Goal: Information Seeking & Learning: Check status

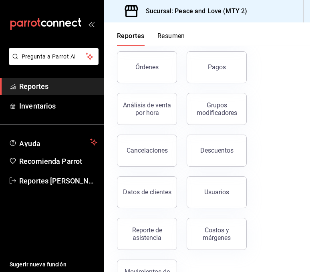
scroll to position [143, 0]
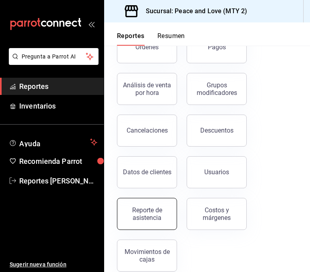
click at [145, 214] on div "Reporte de asistencia" at bounding box center [147, 213] width 50 height 15
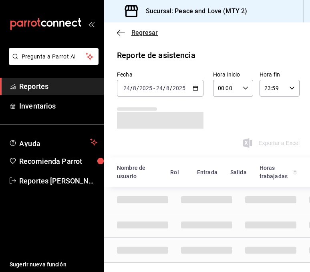
click at [146, 36] on span "Regresar" at bounding box center [144, 33] width 26 height 8
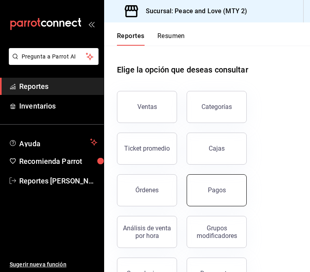
click at [224, 193] on div "Pagos" at bounding box center [217, 190] width 18 height 8
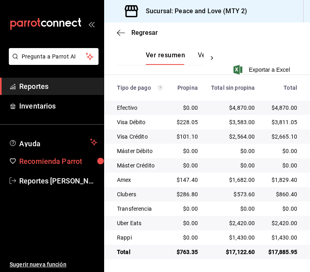
scroll to position [197, 0]
click at [135, 31] on span "Regresar" at bounding box center [144, 33] width 26 height 8
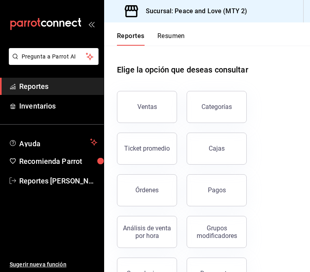
click at [155, 187] on div "Órdenes" at bounding box center [146, 190] width 23 height 8
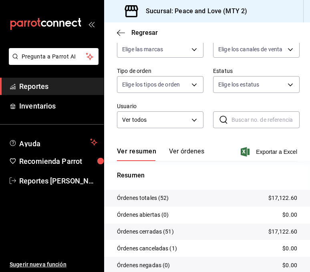
scroll to position [83, 0]
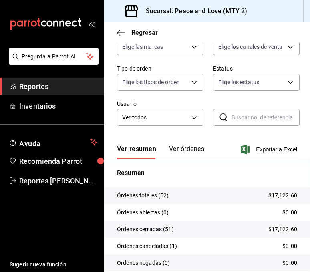
click at [159, 136] on div "Ver resumen Ver órdenes Exportar a Excel" at bounding box center [207, 146] width 180 height 23
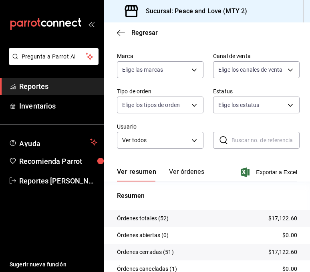
scroll to position [60, 0]
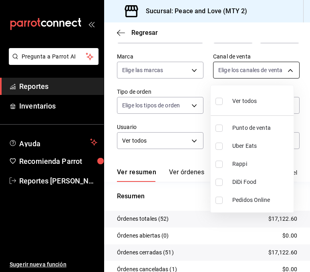
click at [258, 76] on body "Pregunta a Parrot AI Reportes Inventarios Ayuda Recomienda Parrot Reportes [PER…" at bounding box center [155, 136] width 310 height 272
click at [219, 144] on input "checkbox" at bounding box center [218, 145] width 7 height 7
checkbox input "true"
type input "UBER_EATS"
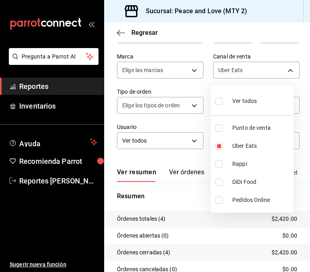
click at [154, 165] on div at bounding box center [155, 136] width 310 height 272
click at [239, 75] on body "Pregunta a Parrot AI Reportes Inventarios Ayuda Recomienda Parrot Reportes [PER…" at bounding box center [155, 136] width 310 height 272
click at [220, 163] on input "checkbox" at bounding box center [218, 163] width 7 height 7
checkbox input "true"
type input "UBER_EATS,RAPPI"
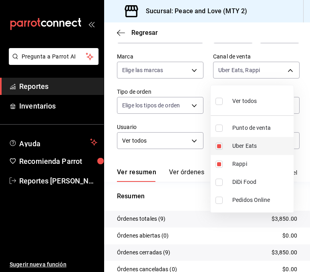
click at [221, 148] on input "checkbox" at bounding box center [218, 145] width 7 height 7
checkbox input "false"
type input "RAPPI"
click at [158, 126] on div at bounding box center [155, 136] width 310 height 272
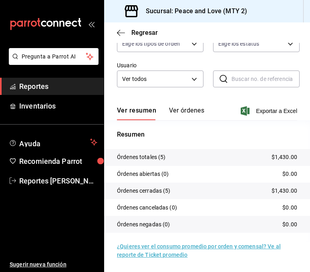
scroll to position [41, 0]
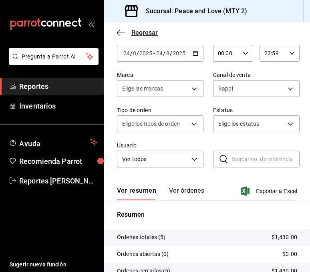
click at [130, 34] on span "Regresar" at bounding box center [137, 33] width 41 height 8
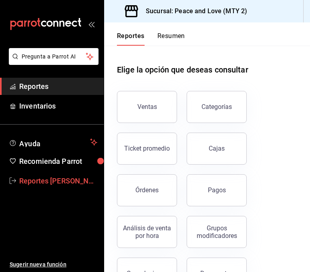
drag, startPoint x: 204, startPoint y: 187, endPoint x: 9, endPoint y: 180, distance: 195.6
click at [204, 187] on button "Pagos" at bounding box center [216, 190] width 60 height 32
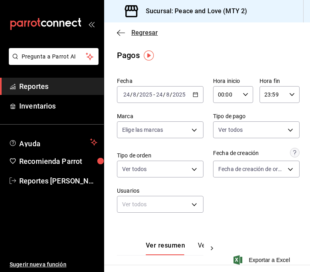
click at [149, 30] on span "Regresar" at bounding box center [144, 33] width 26 height 8
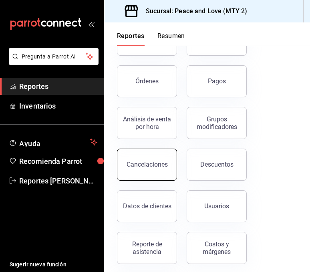
scroll to position [121, 0]
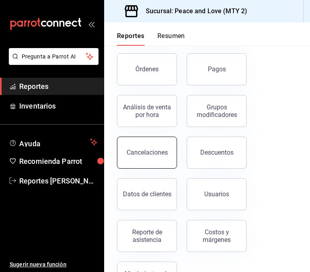
click at [117, 141] on div "Cancelaciones" at bounding box center [142, 148] width 70 height 42
click at [142, 145] on button "Cancelaciones" at bounding box center [147, 152] width 60 height 32
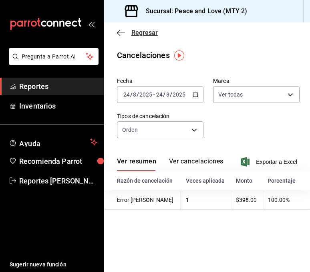
click at [146, 35] on span "Regresar" at bounding box center [144, 33] width 26 height 8
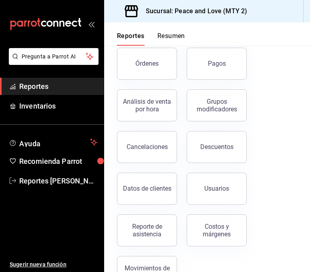
scroll to position [129, 0]
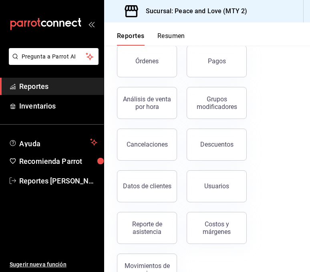
click at [226, 146] on div "Descuentos" at bounding box center [216, 144] width 33 height 8
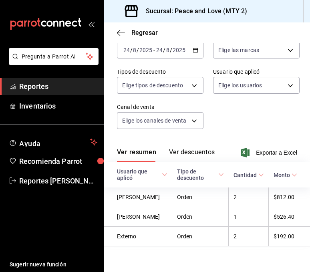
scroll to position [60, 0]
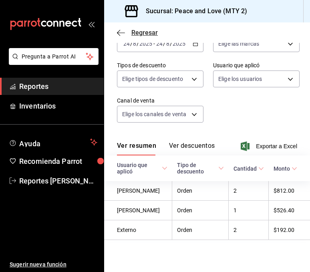
click at [137, 29] on span "Regresar" at bounding box center [144, 33] width 26 height 8
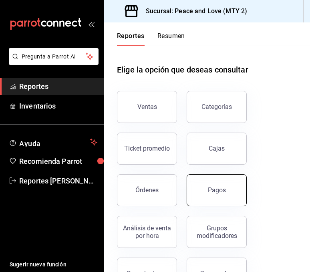
click at [220, 184] on button "Pagos" at bounding box center [216, 190] width 60 height 32
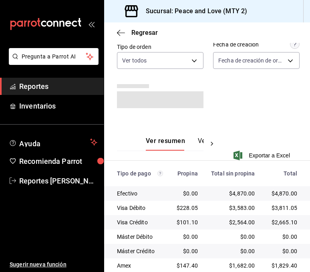
scroll to position [121, 0]
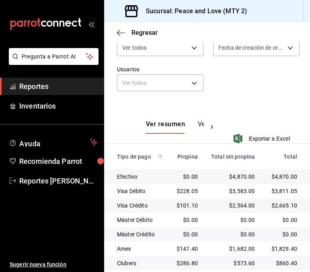
click at [112, 0] on div "Sucursal: Peace and Love (MTY 2)" at bounding box center [180, 11] width 140 height 22
